Goal: Transaction & Acquisition: Purchase product/service

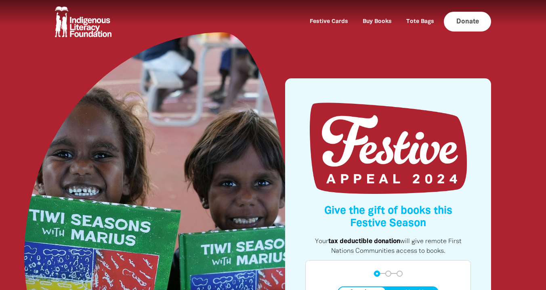
click at [472, 24] on link "Donate" at bounding box center [467, 22] width 47 height 20
click at [413, 20] on link "Tote Bags" at bounding box center [421, 22] width 38 height 12
click at [375, 20] on link "Buy Books" at bounding box center [377, 22] width 39 height 12
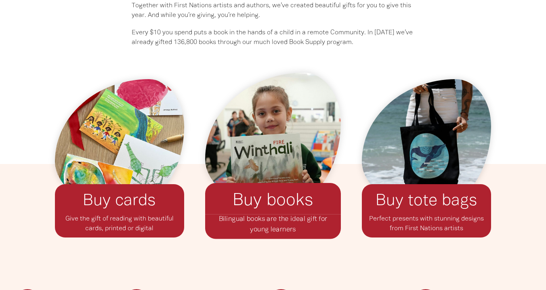
scroll to position [649, 0]
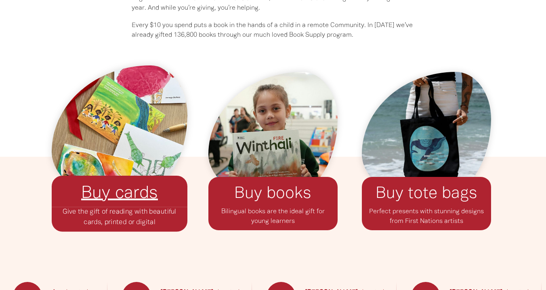
click at [120, 195] on link "Buy cards﻿" at bounding box center [119, 194] width 77 height 16
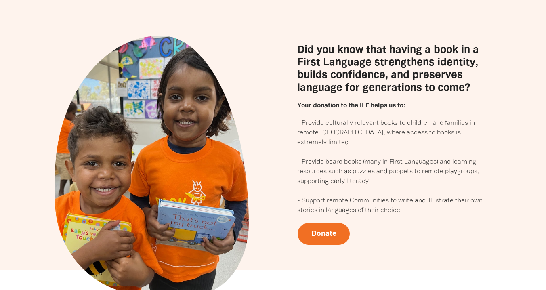
scroll to position [1058, 0]
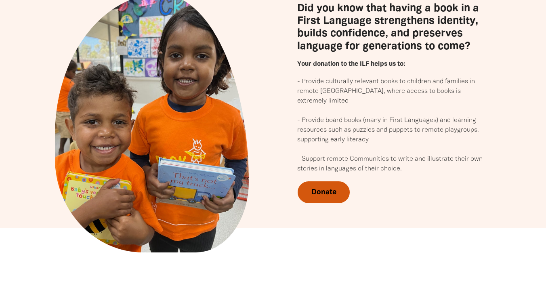
click at [318, 190] on link "Donate" at bounding box center [324, 192] width 52 height 22
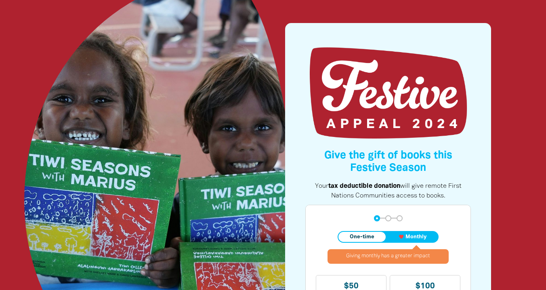
scroll to position [0, 0]
